Goal: Information Seeking & Learning: Learn about a topic

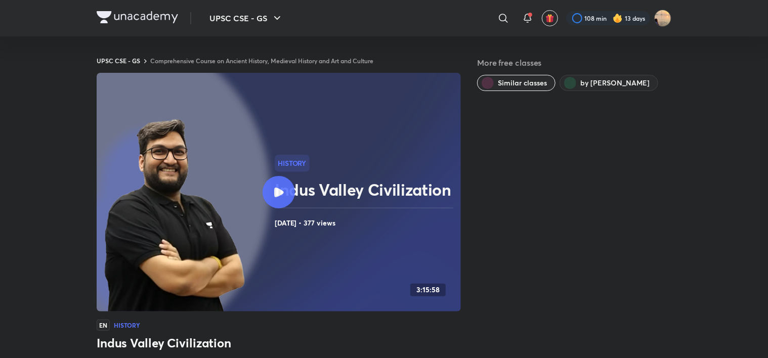
click at [126, 22] on img at bounding box center [137, 17] width 81 height 12
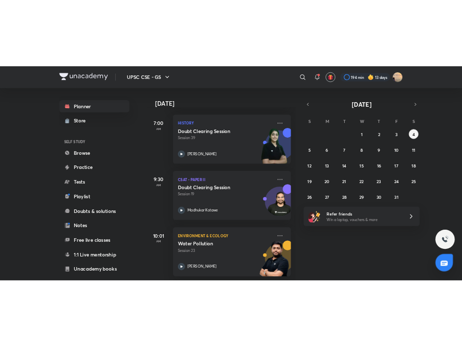
scroll to position [162, 0]
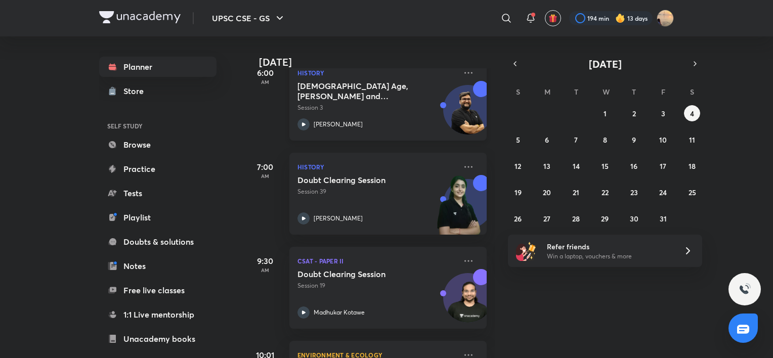
click at [356, 96] on h5 "[DEMOGRAPHIC_DATA] Age, [PERSON_NAME] and Magadha" at bounding box center [360, 91] width 126 height 20
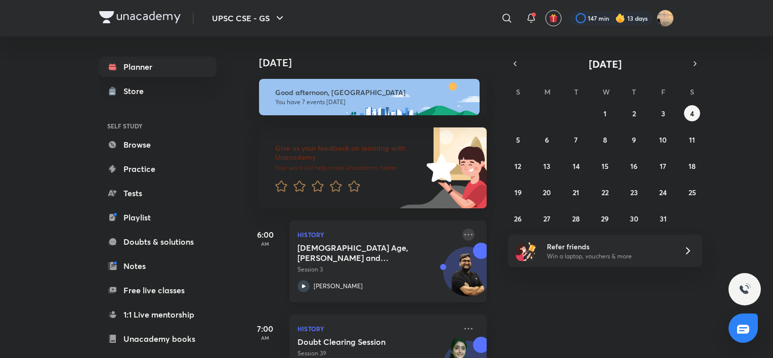
click at [465, 233] on icon at bounding box center [468, 235] width 12 height 12
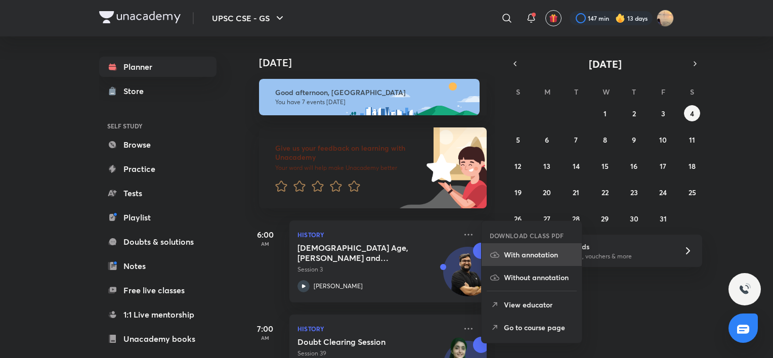
click at [526, 263] on li "With annotation" at bounding box center [532, 254] width 100 height 23
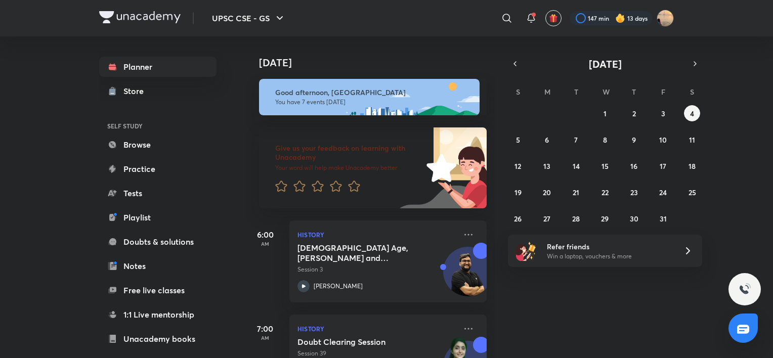
click at [738, 79] on div "Today Good afternoon, Snatashree You have 7 events today Give us your feedback …" at bounding box center [508, 197] width 526 height 322
click at [630, 16] on div at bounding box center [611, 18] width 83 height 14
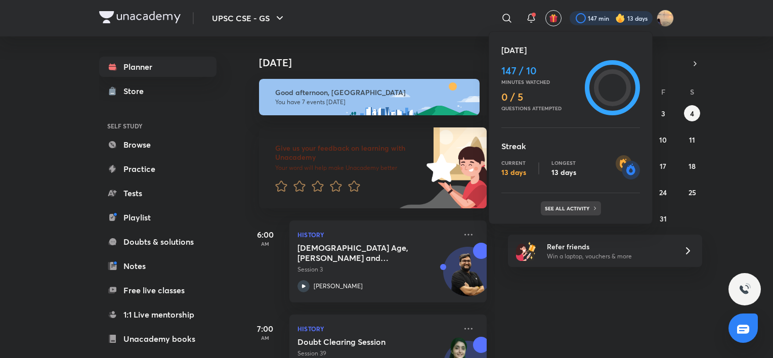
click at [575, 205] on p "See all activity" at bounding box center [568, 208] width 47 height 6
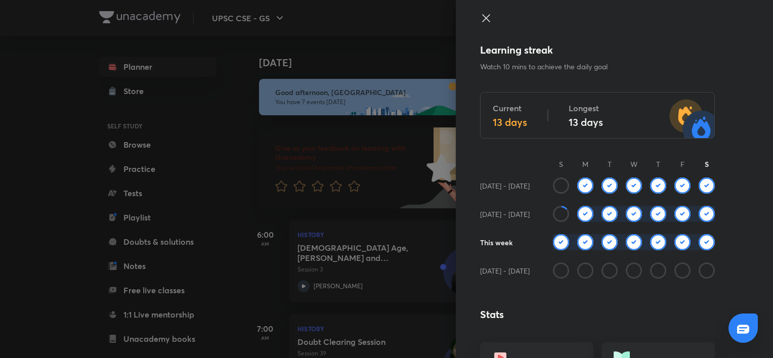
click at [553, 180] on icon at bounding box center [561, 186] width 16 height 16
click at [492, 186] on h6 "Sept 14 - 20" at bounding box center [505, 186] width 50 height 11
click at [492, 180] on div "Sept 14 - 20" at bounding box center [512, 186] width 65 height 16
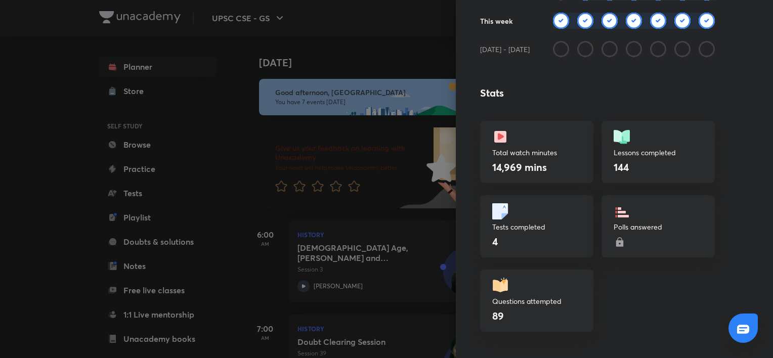
scroll to position [222, 0]
click at [291, 59] on div at bounding box center [386, 179] width 773 height 358
